Goal: Task Accomplishment & Management: Manage account settings

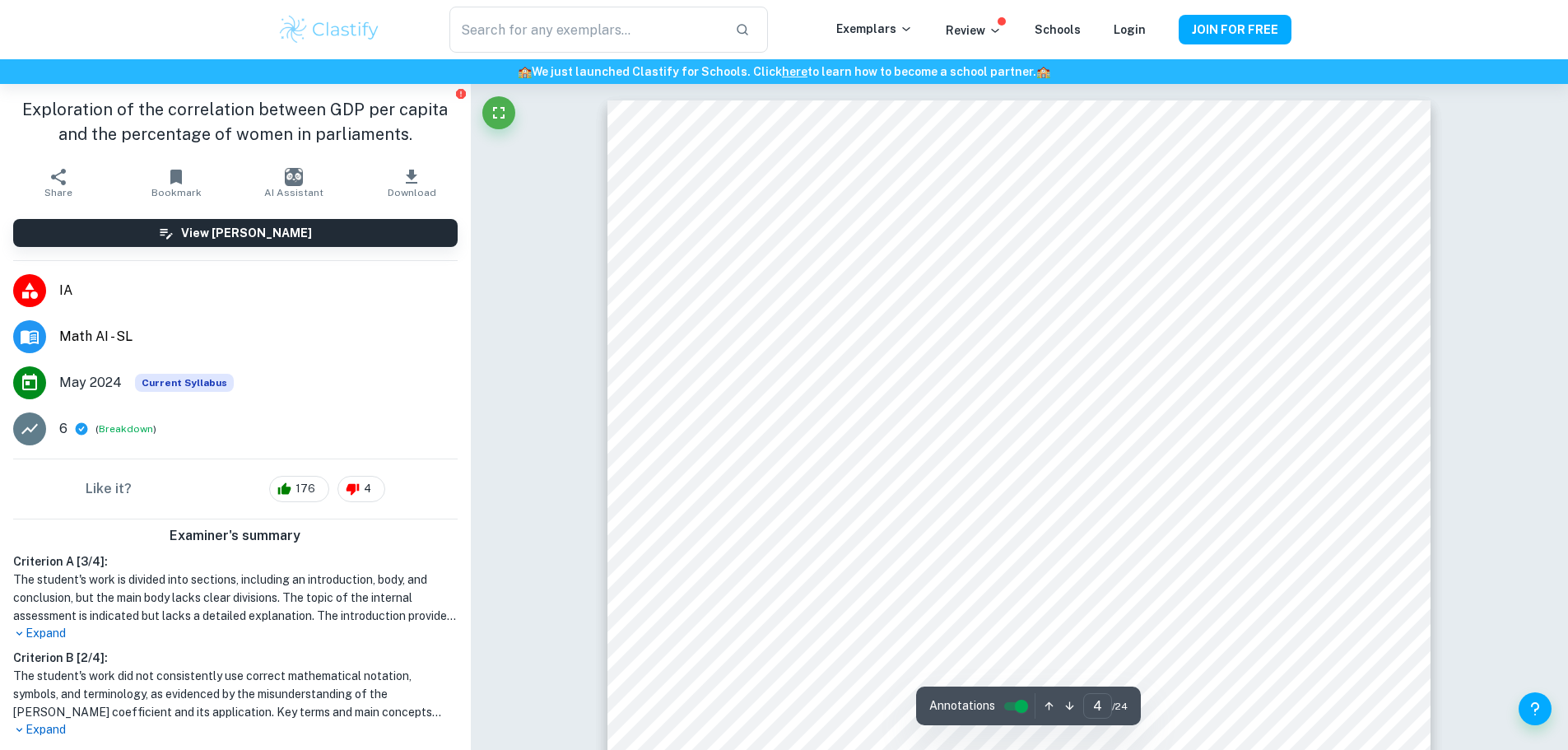
type input "4"
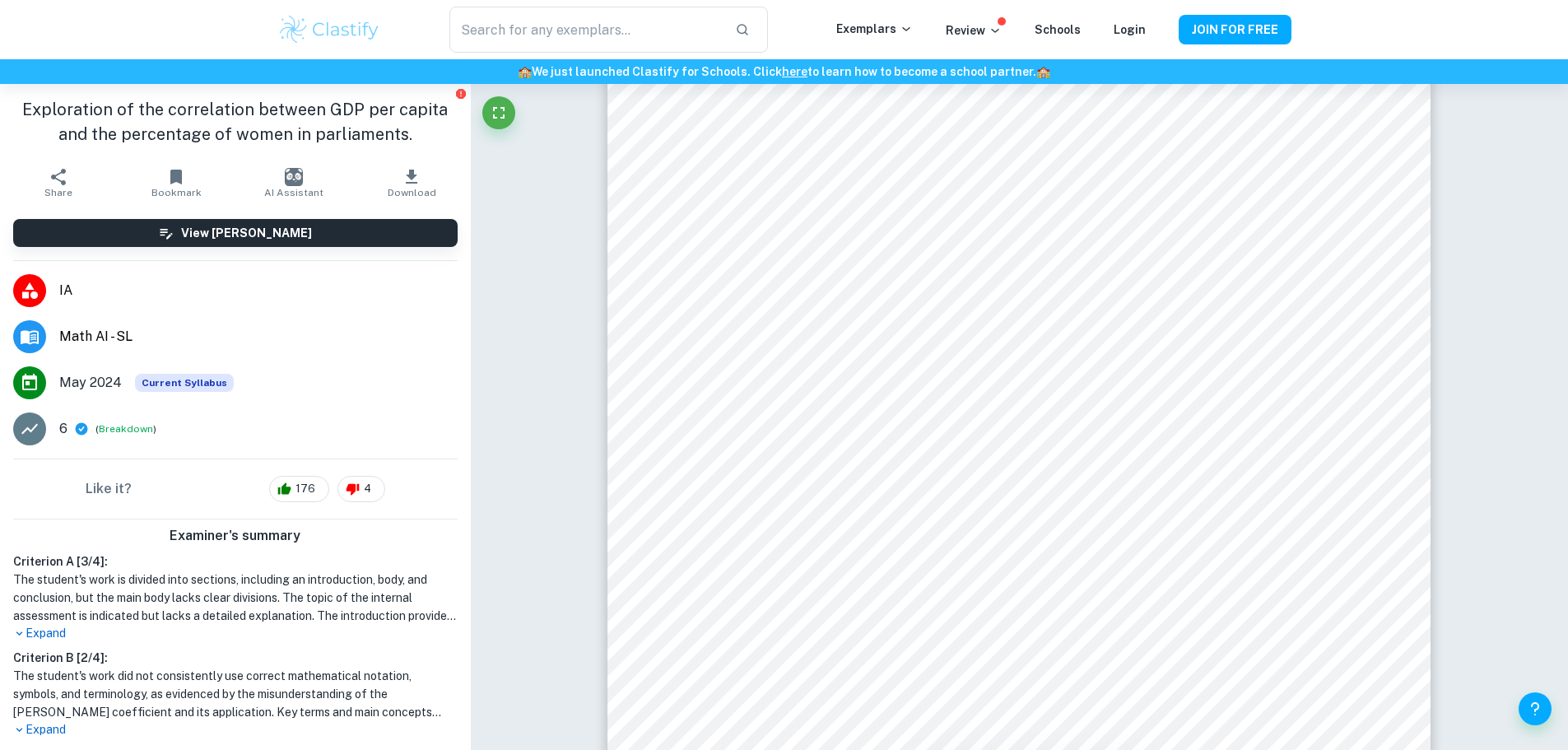
scroll to position [3824, 0]
click at [353, 36] on img at bounding box center [329, 29] width 104 height 33
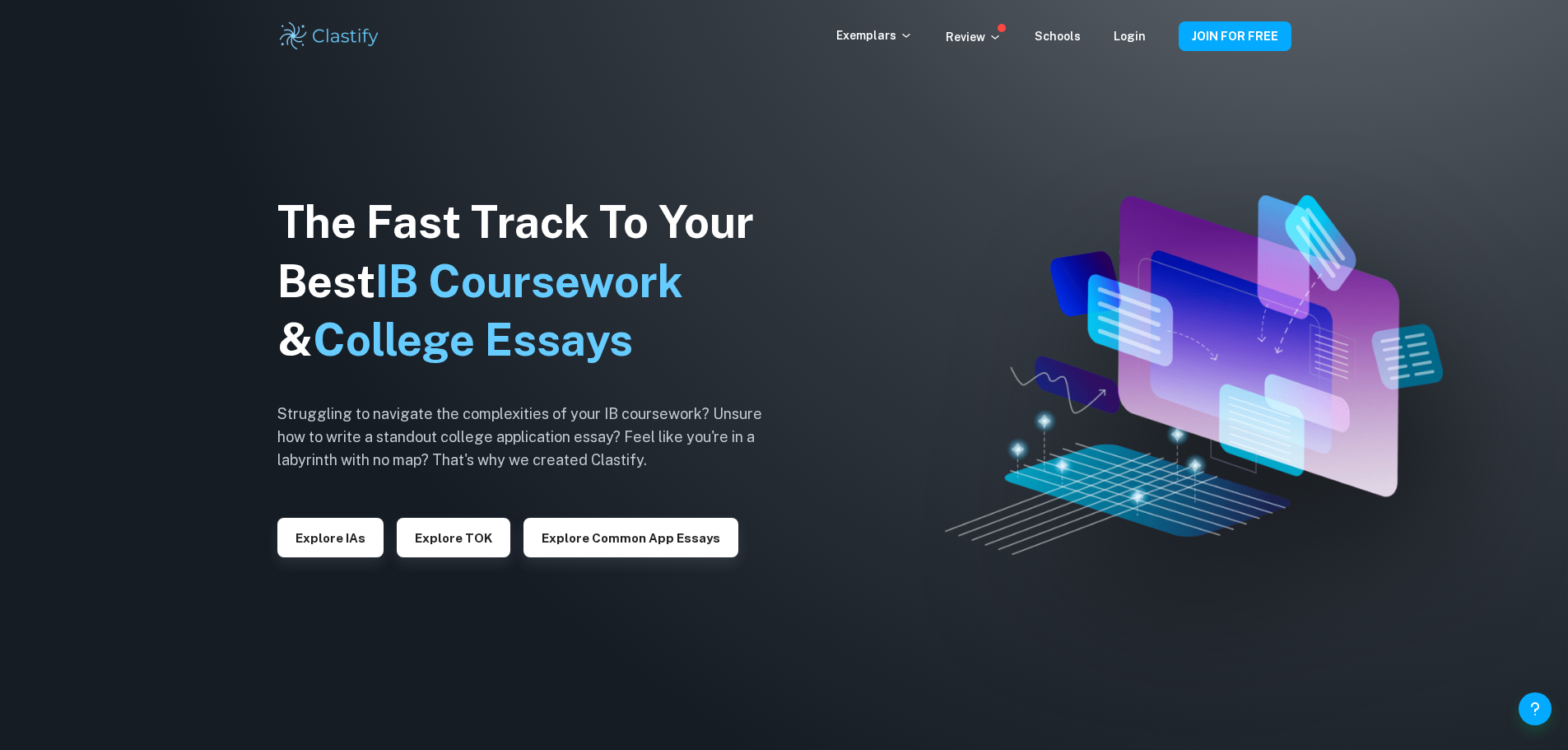
click at [1135, 43] on div "Login" at bounding box center [1130, 35] width 32 height 19
click at [1135, 40] on link "Login" at bounding box center [1130, 36] width 32 height 13
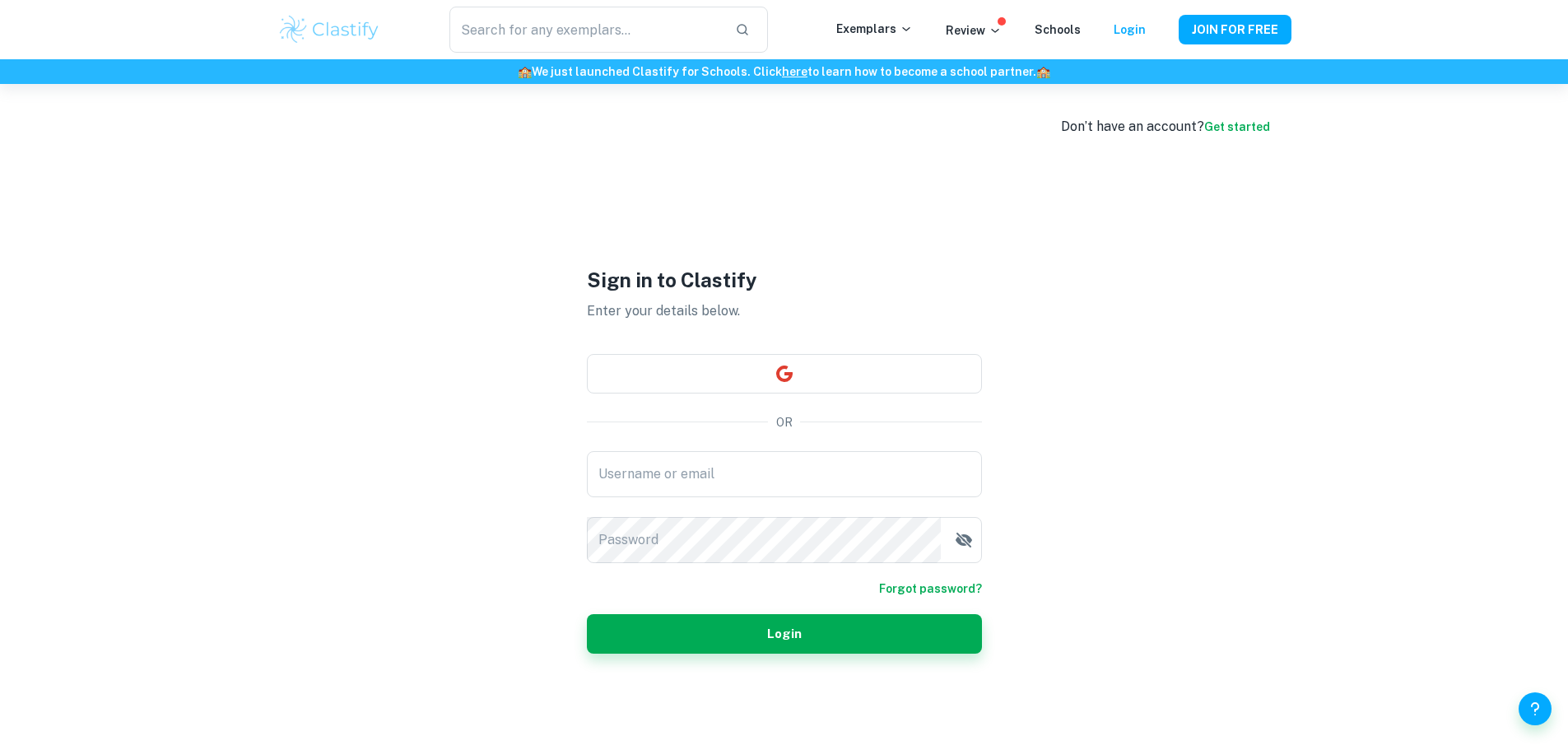
type input "[EMAIL_ADDRESS][DOMAIN_NAME]"
click at [824, 654] on div "Sign in to Clastify Enter your details below. OR Username or email [EMAIL_ADDRE…" at bounding box center [784, 459] width 395 height 750
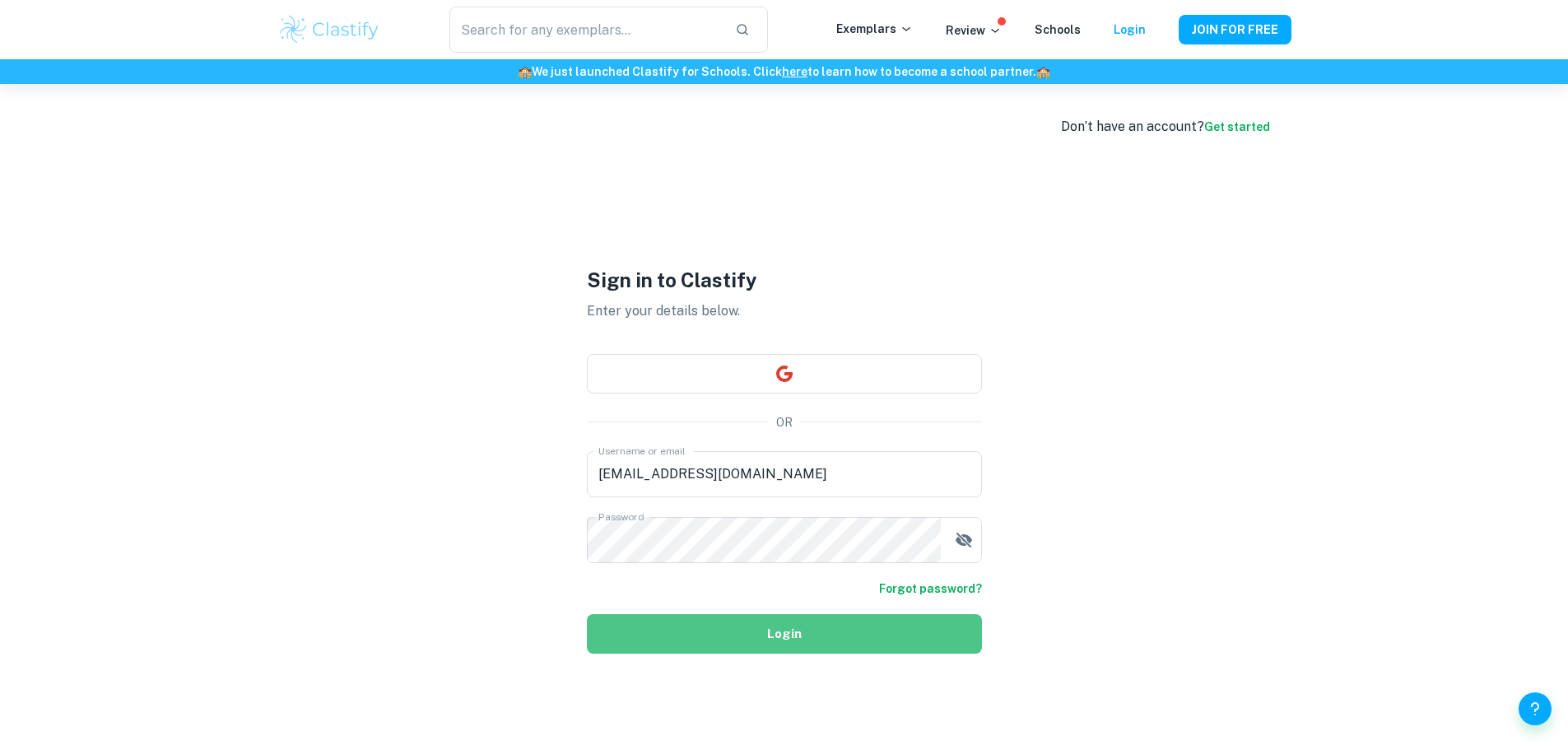
click at [808, 640] on button "Login" at bounding box center [784, 633] width 395 height 40
